Goal: Communication & Community: Participate in discussion

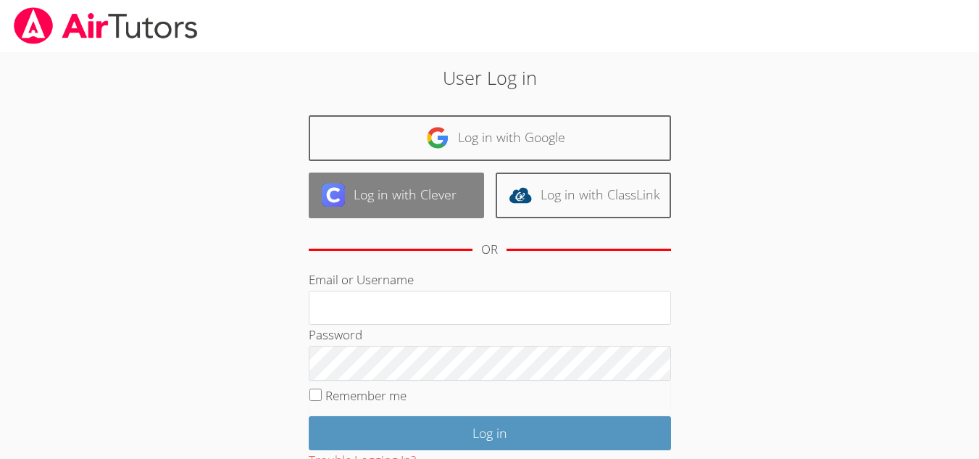
click at [444, 201] on link "Log in with Clever" at bounding box center [396, 195] width 175 height 46
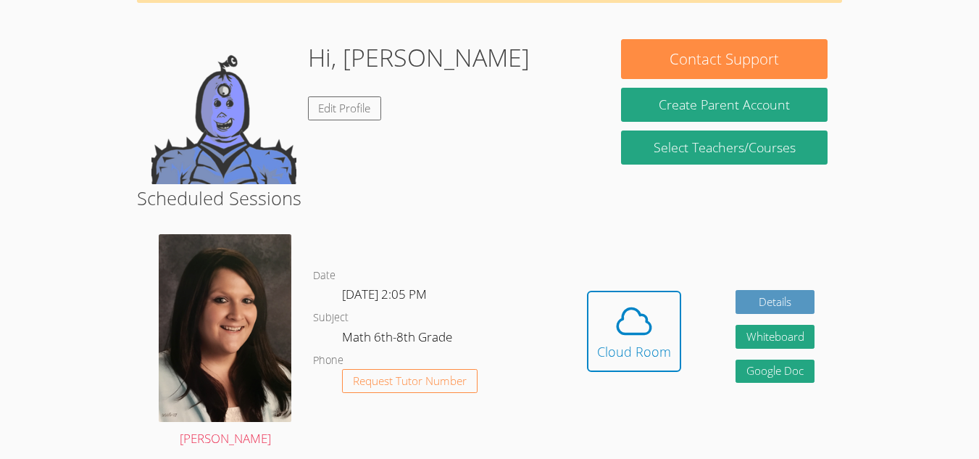
scroll to position [99, 0]
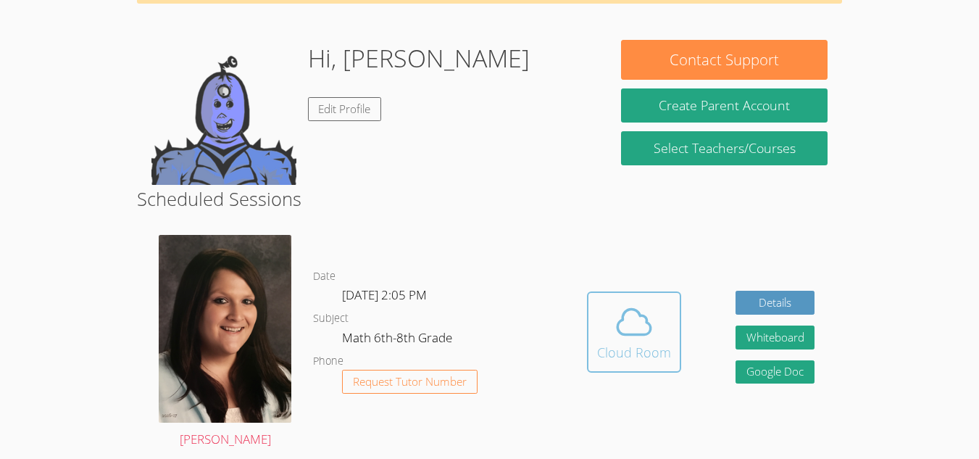
click at [631, 333] on icon at bounding box center [633, 321] width 33 height 25
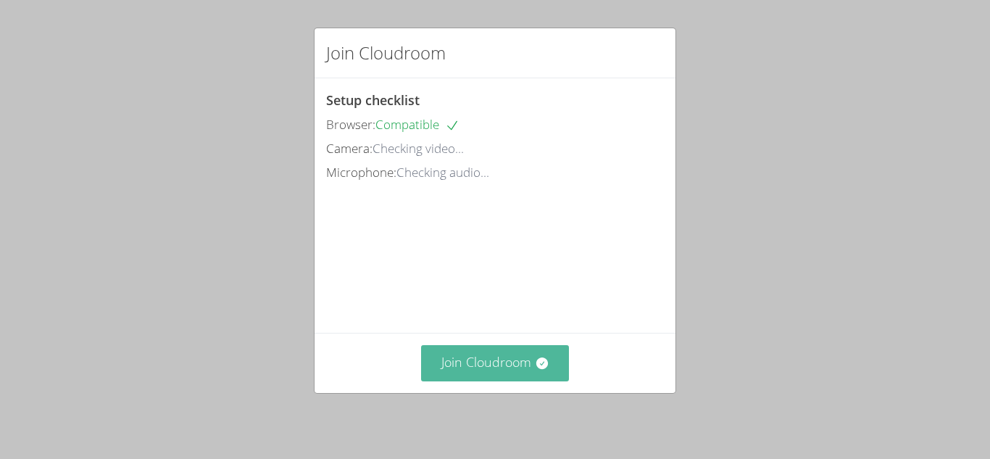
click at [510, 367] on button "Join Cloudroom" at bounding box center [495, 363] width 149 height 36
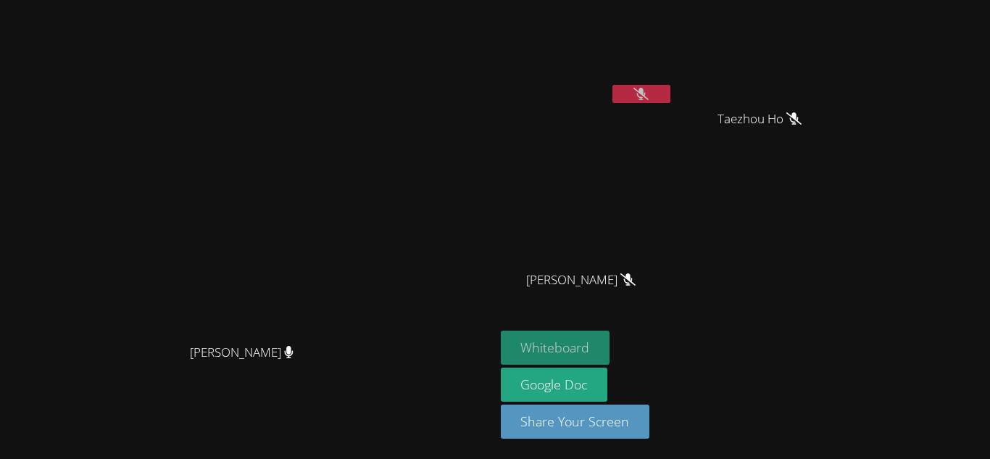
click at [610, 361] on button "Whiteboard" at bounding box center [555, 347] width 109 height 34
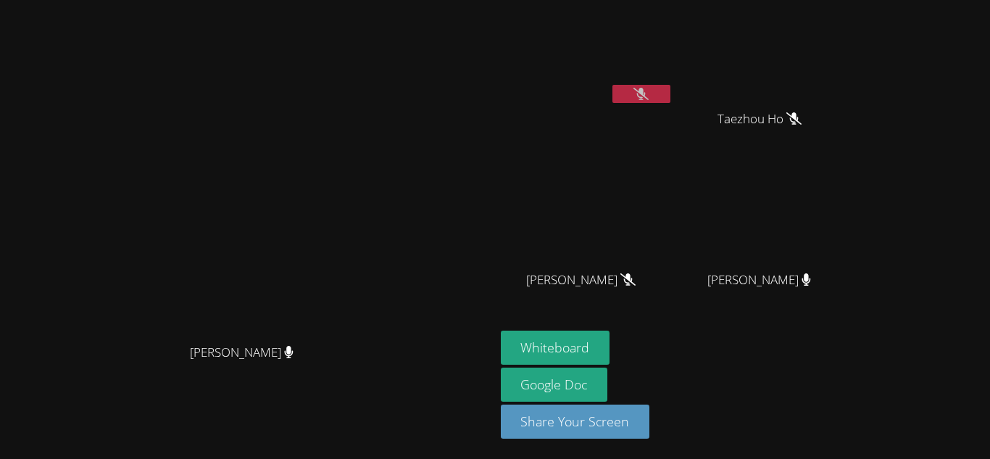
click at [9, 394] on div "[PERSON_NAME]" at bounding box center [247, 365] width 483 height 58
click at [670, 104] on div at bounding box center [641, 96] width 58 height 22
click at [649, 97] on icon at bounding box center [640, 94] width 15 height 12
click at [646, 98] on icon at bounding box center [640, 94] width 9 height 12
click at [673, 314] on div "Nico Agcaoili" at bounding box center [587, 293] width 172 height 58
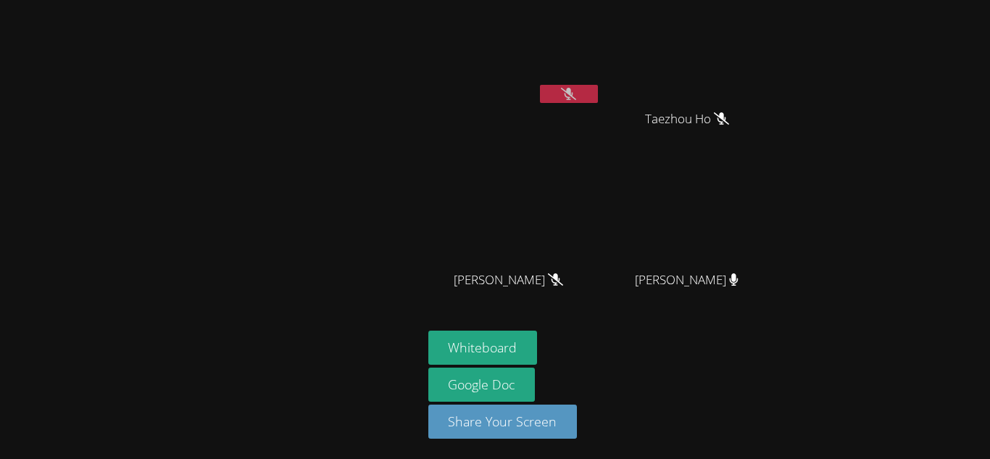
click at [262, 368] on div at bounding box center [211, 229] width 411 height 447
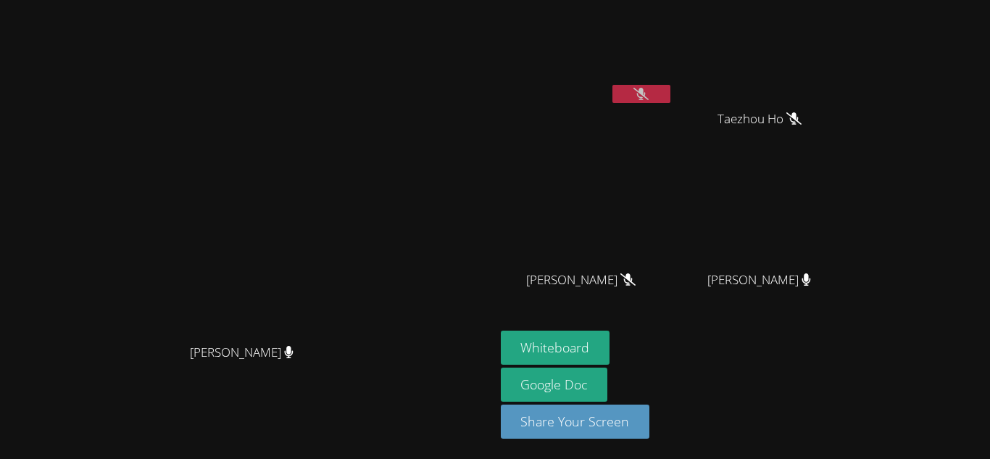
click at [633, 94] on icon at bounding box center [640, 94] width 15 height 12
click at [642, 96] on button at bounding box center [641, 94] width 58 height 18
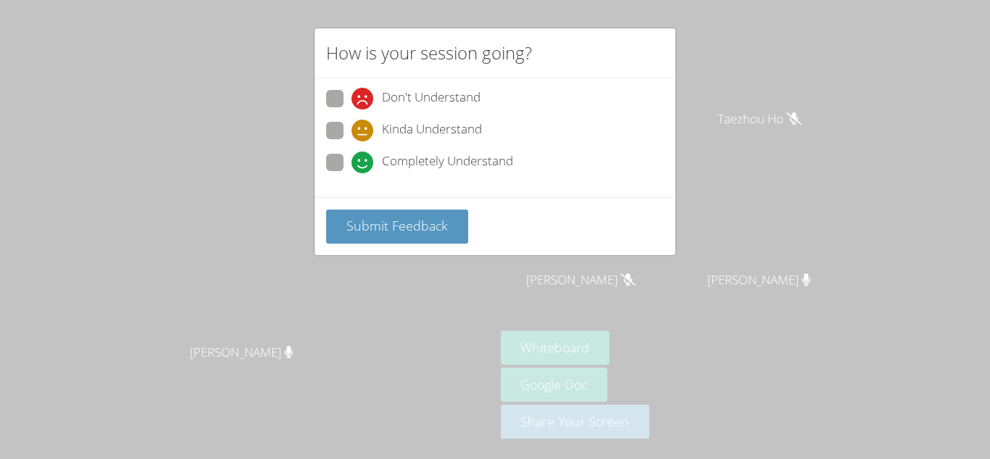
click at [454, 157] on span "Completely Understand" at bounding box center [447, 162] width 131 height 22
click at [364, 157] on input "Completely Understand" at bounding box center [358, 160] width 12 height 12
radio input "true"
click at [396, 246] on div "Submit Feedback" at bounding box center [495, 226] width 361 height 58
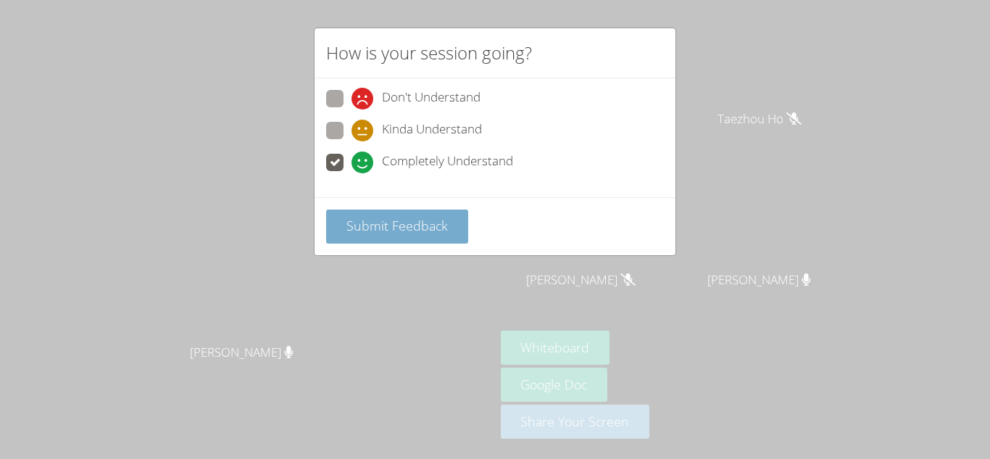
click at [399, 232] on span "Submit Feedback" at bounding box center [396, 225] width 101 height 17
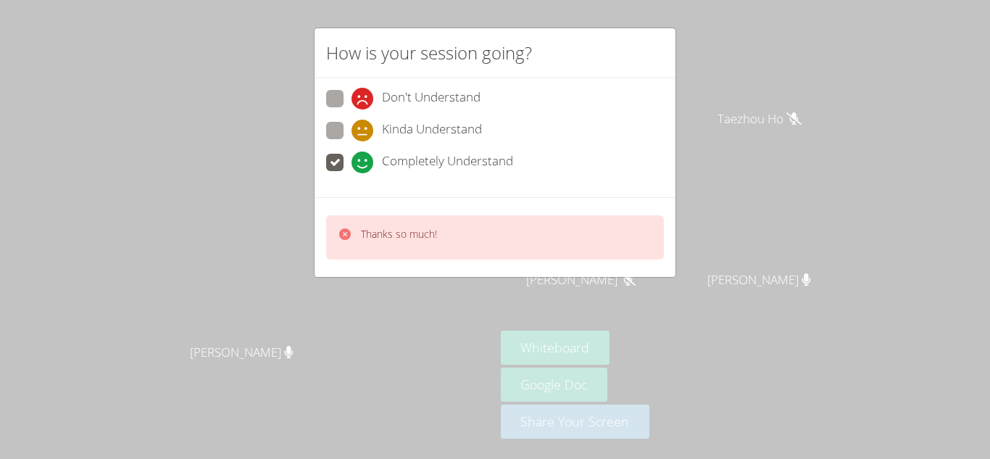
click at [433, 142] on div "Kinda Understand" at bounding box center [495, 135] width 338 height 26
click at [441, 139] on span "Kinda Understand" at bounding box center [432, 131] width 100 height 22
click at [364, 134] on input "Kinda Understand" at bounding box center [358, 128] width 12 height 12
radio input "true"
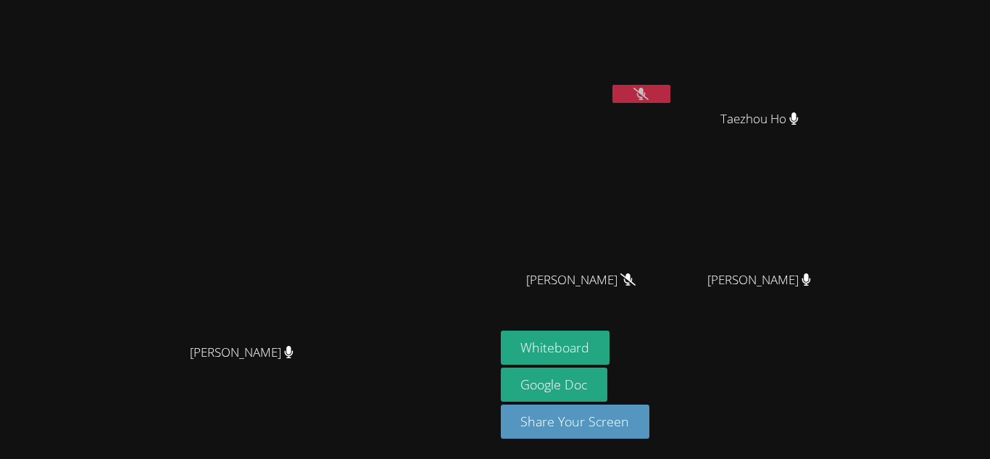
click at [670, 93] on button at bounding box center [641, 94] width 58 height 18
